Goal: Transaction & Acquisition: Purchase product/service

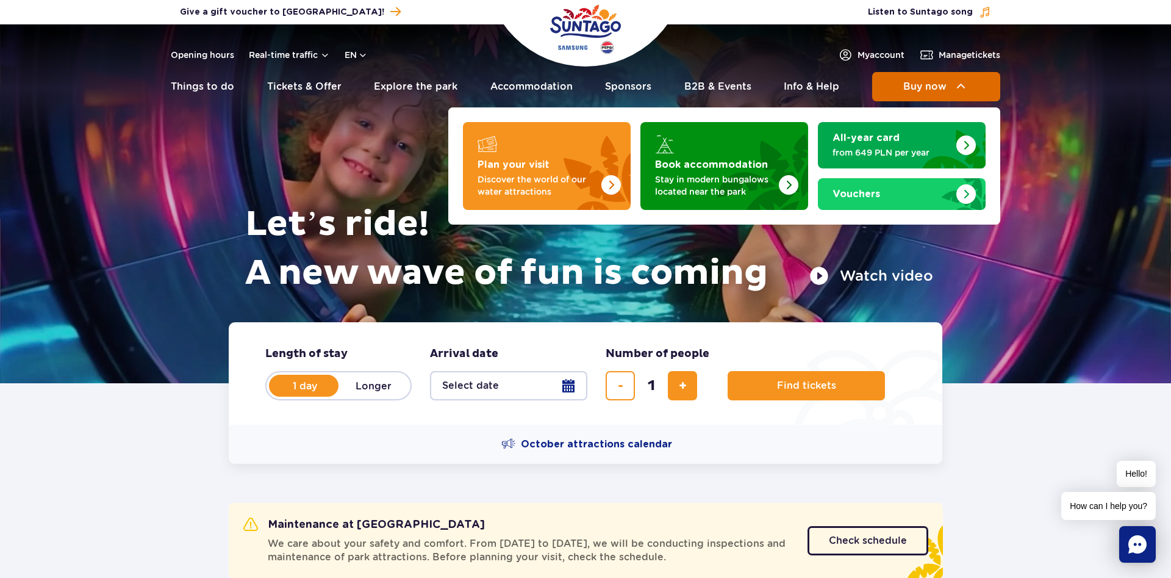
click at [931, 90] on span "Buy now" at bounding box center [925, 86] width 43 height 11
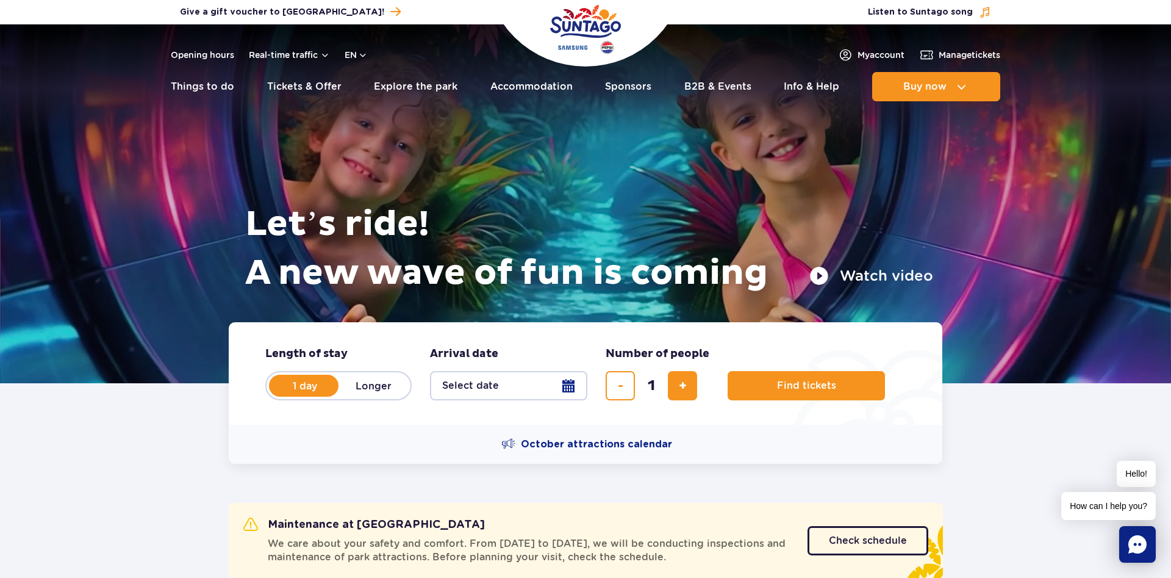
click at [574, 382] on button "Select date" at bounding box center [508, 385] width 157 height 29
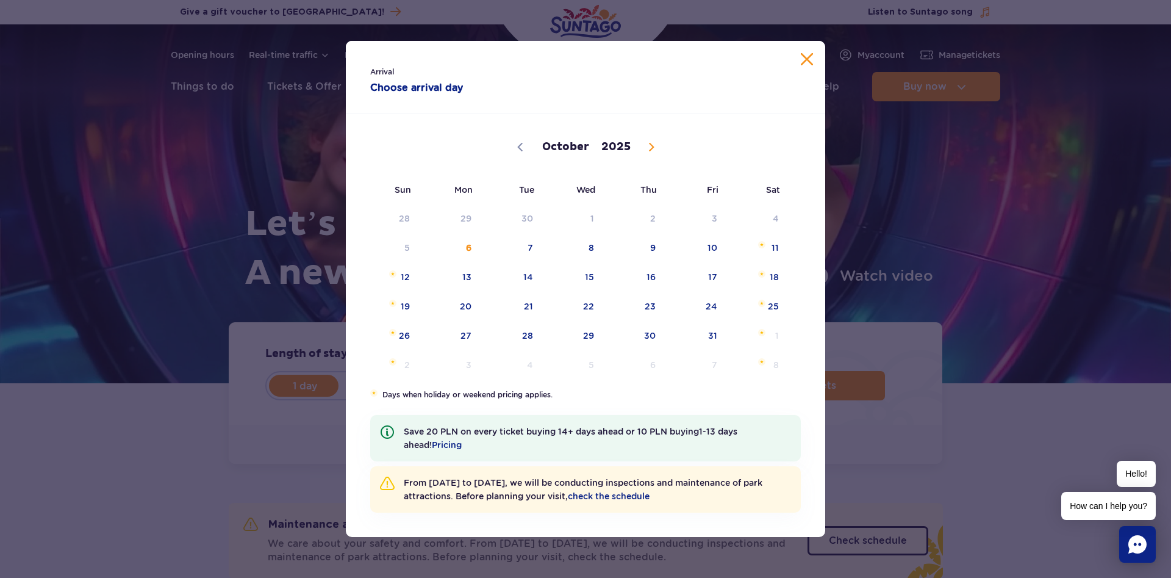
click at [651, 147] on icon at bounding box center [651, 147] width 9 height 9
select select "10"
click at [774, 279] on span "15" at bounding box center [758, 277] width 62 height 28
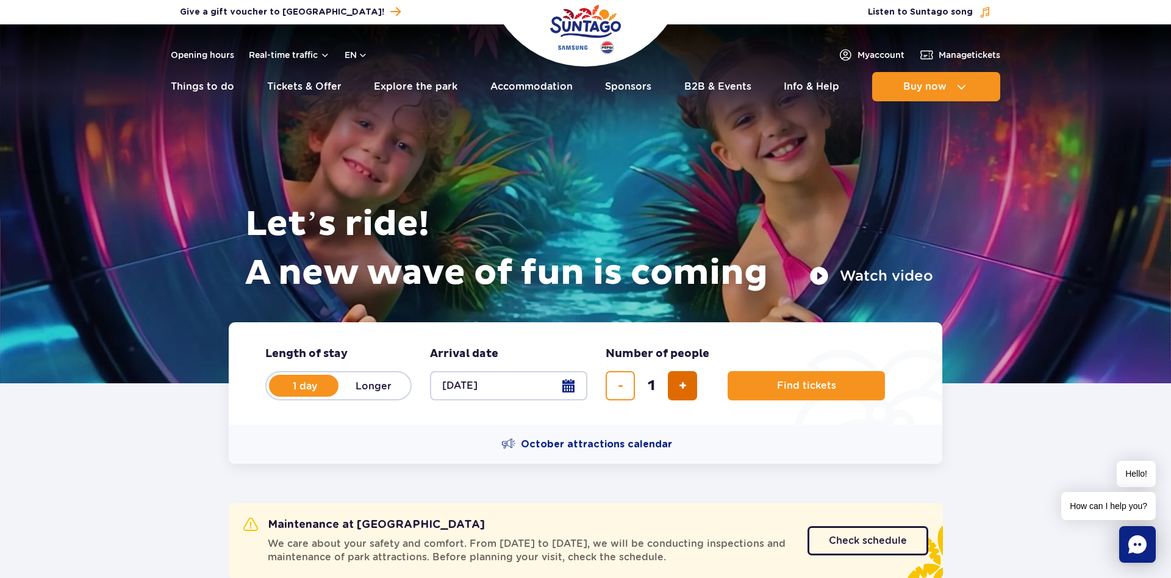
click at [686, 394] on button "add ticket" at bounding box center [682, 385] width 29 height 29
type input "2"
click at [817, 376] on button "Find tickets" at bounding box center [806, 385] width 157 height 29
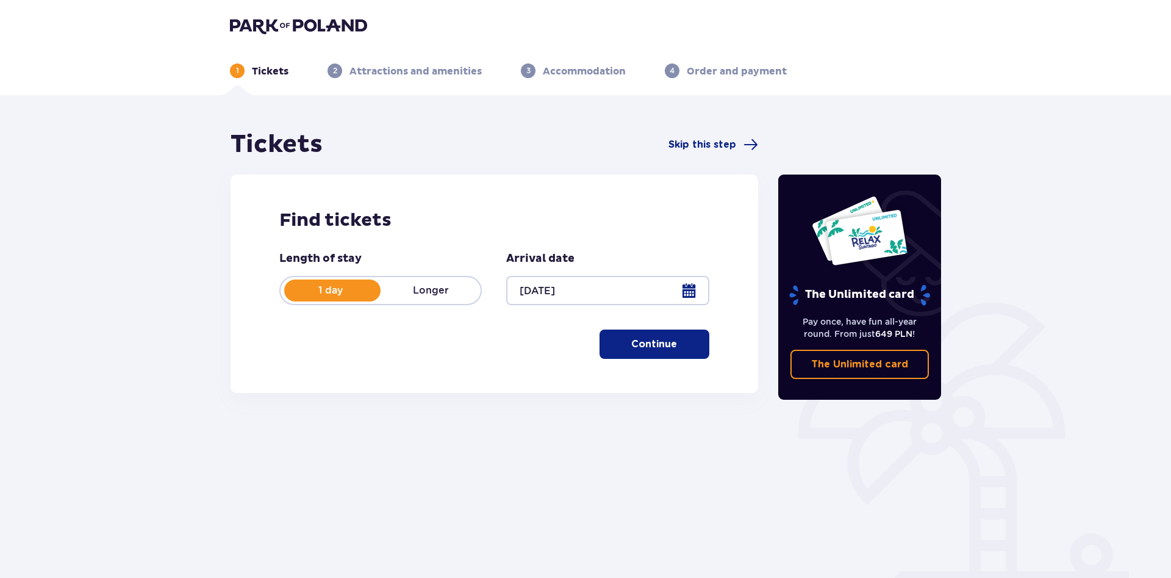
click at [640, 365] on div "Find tickets Length of stay 1 day Longer Arrival date [DATE] Continue Proceed t…" at bounding box center [495, 283] width 528 height 218
click at [649, 355] on button "Continue" at bounding box center [655, 343] width 110 height 29
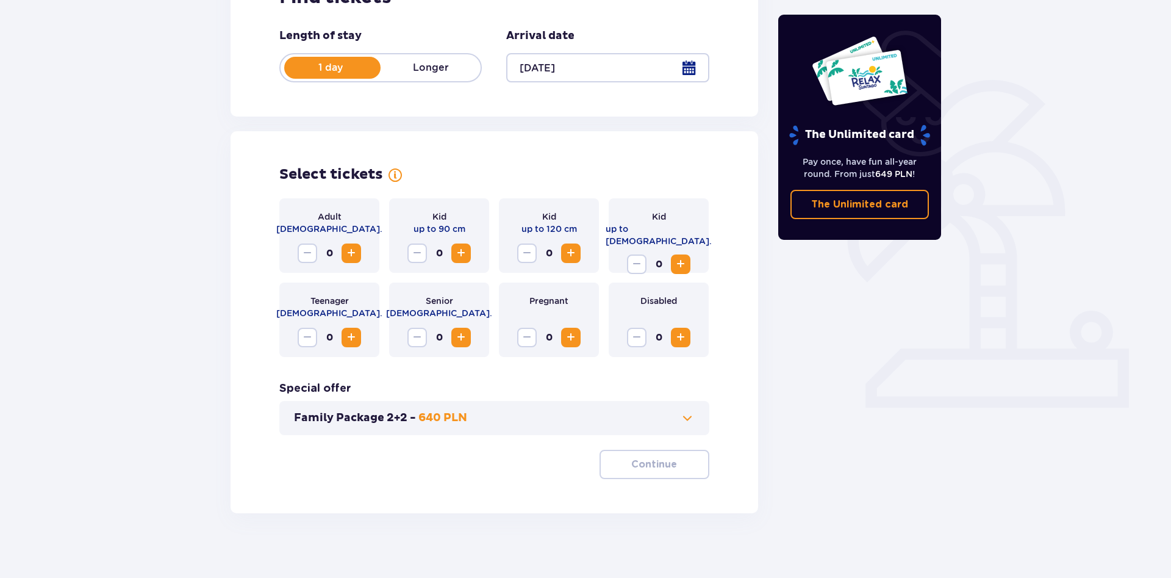
scroll to position [231, 0]
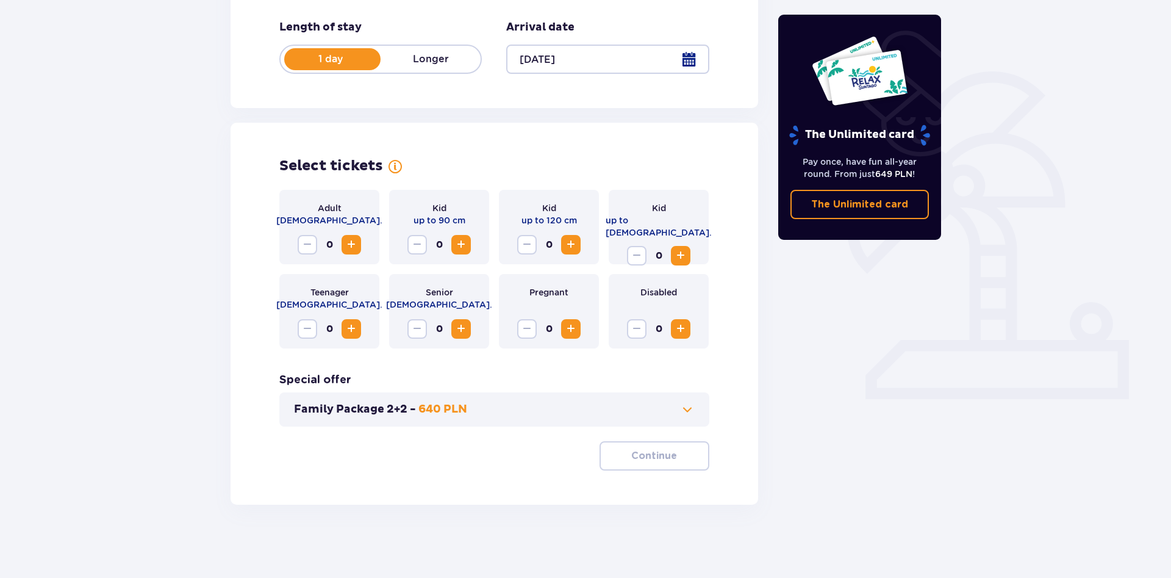
click at [351, 246] on span "Increase" at bounding box center [351, 244] width 15 height 15
click at [346, 249] on span "Increase" at bounding box center [351, 244] width 15 height 15
click at [567, 409] on button "Family Package 2+2 - 640 PLN" at bounding box center [494, 409] width 401 height 15
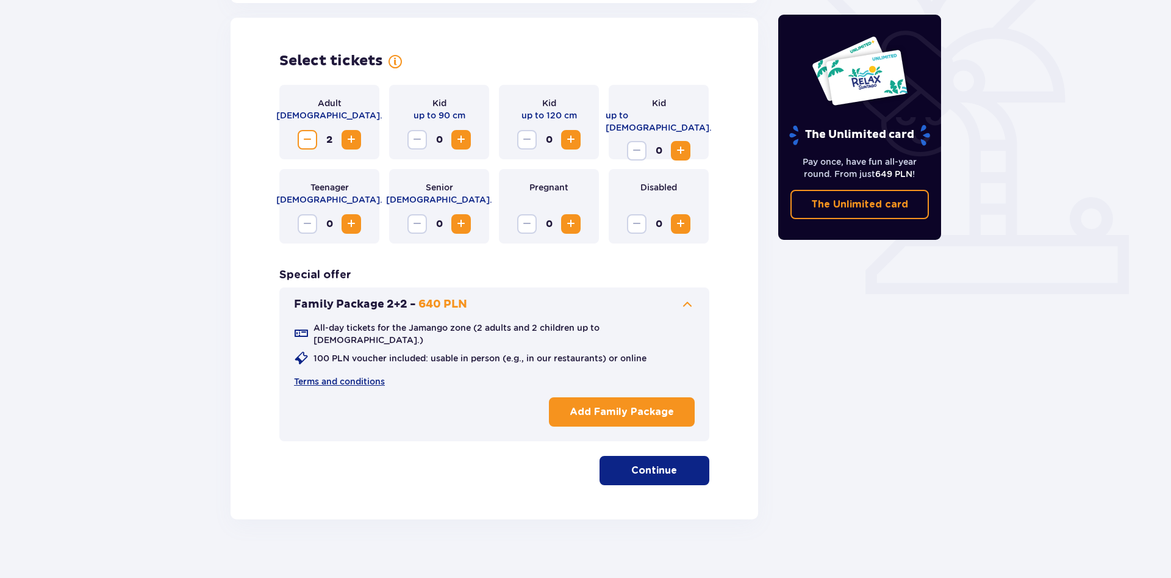
scroll to position [339, 0]
